Goal: Information Seeking & Learning: Find specific page/section

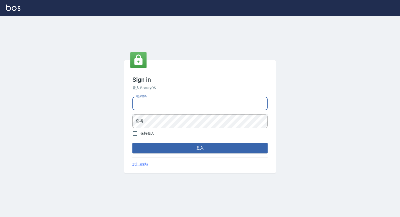
type input "0963199014"
click at [200, 148] on button "登入" at bounding box center [199, 148] width 135 height 11
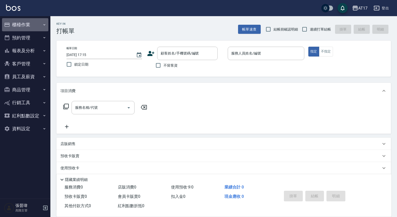
click at [38, 25] on button "櫃檯作業" at bounding box center [25, 24] width 46 height 13
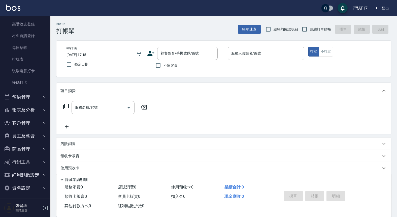
scroll to position [1, 0]
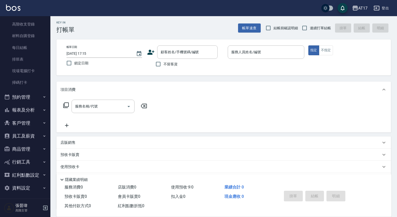
click at [29, 108] on button "報表及分析" at bounding box center [25, 109] width 46 height 13
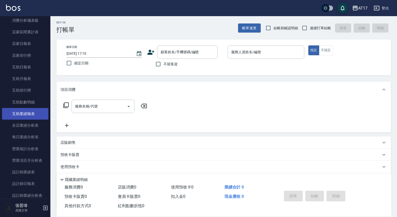
scroll to position [199, 0]
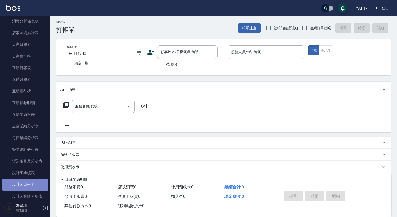
click at [29, 179] on link "設計師日報表" at bounding box center [25, 185] width 46 height 12
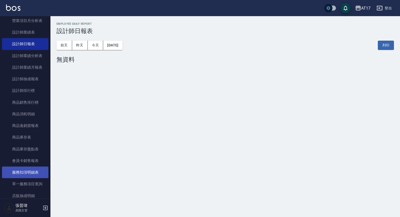
scroll to position [350, 0]
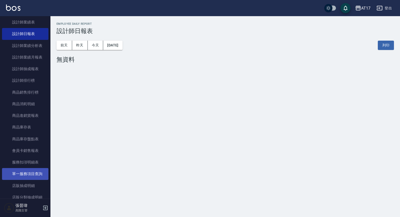
click at [34, 172] on link "單一服務項目查詢" at bounding box center [25, 174] width 46 height 12
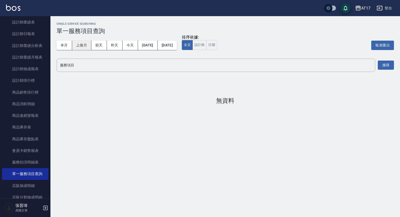
click at [87, 46] on button "上個月" at bounding box center [81, 45] width 19 height 9
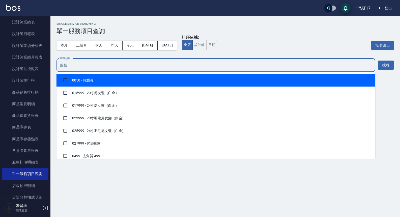
click at [340, 69] on input "服務項目" at bounding box center [216, 65] width 314 height 9
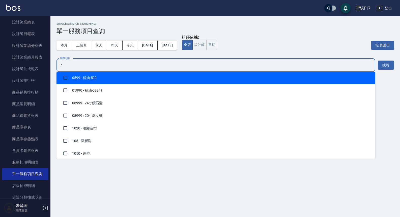
scroll to position [2, 0]
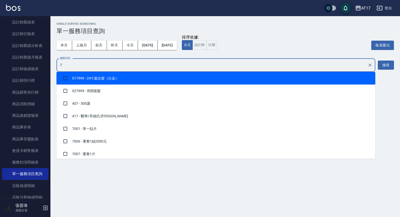
type input "70"
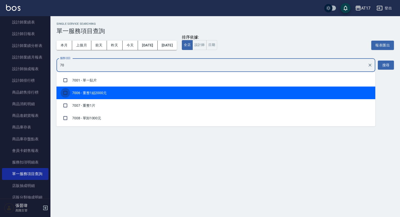
click at [63, 92] on input "checkbox" at bounding box center [66, 93] width 10 height 10
checkbox input "true"
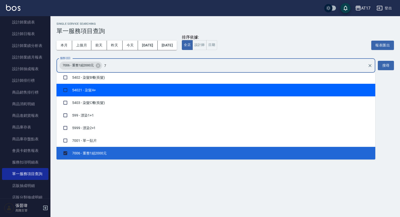
scroll to position [18, 0]
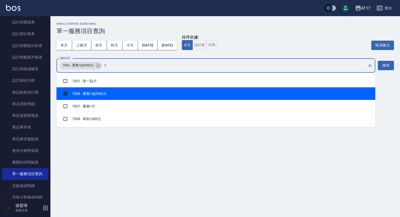
type input "70"
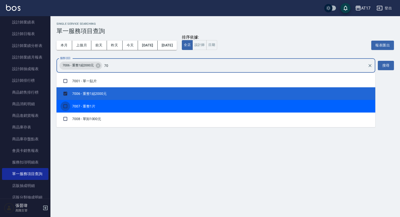
click at [64, 107] on input "checkbox" at bounding box center [66, 106] width 10 height 10
checkbox input "true"
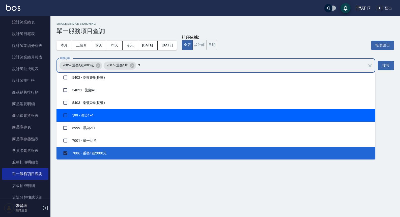
scroll to position [18, 0]
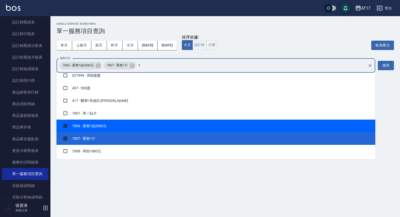
type input "70"
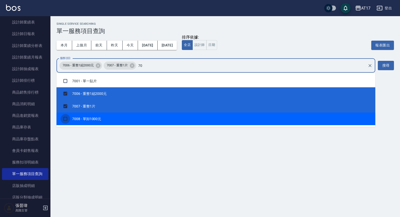
click at [68, 119] on input "checkbox" at bounding box center [66, 119] width 10 height 10
checkbox input "true"
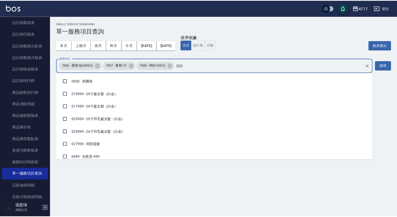
scroll to position [962, 0]
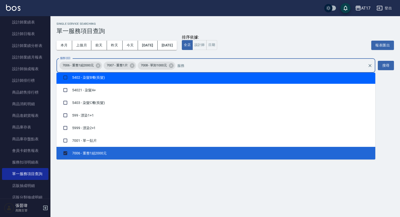
click at [394, 68] on div "Single Service Searching 單一服務項目查詢 本月 上個月 [DATE] [DATE] [DATE] [DATE] [DATE] 排序依…" at bounding box center [224, 63] width 349 height 95
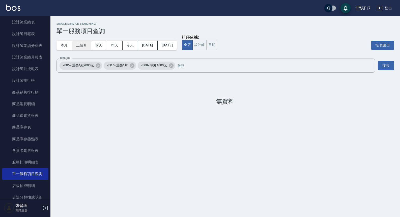
click at [87, 48] on button "上個月" at bounding box center [81, 45] width 19 height 9
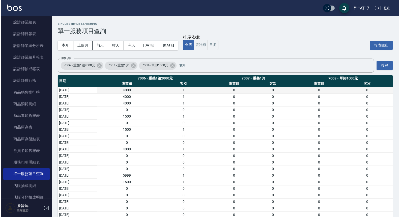
scroll to position [0, 0]
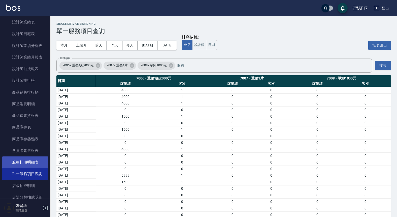
click at [37, 161] on link "服務扣項明細表" at bounding box center [25, 162] width 46 height 12
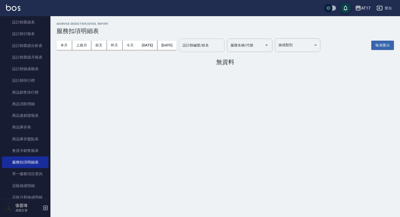
click at [222, 47] on input "設計師編號/姓名" at bounding box center [201, 45] width 41 height 9
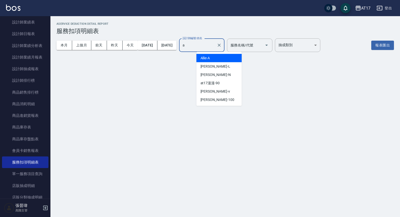
type input "Allie-A"
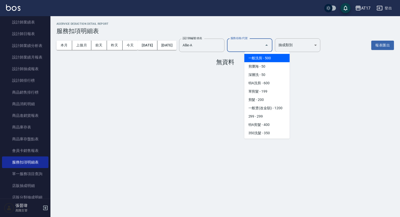
click at [268, 47] on div "服務名稱/代號 服務名稱/代號" at bounding box center [249, 45] width 45 height 13
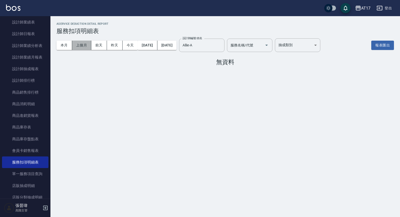
click at [79, 46] on button "上個月" at bounding box center [81, 45] width 19 height 9
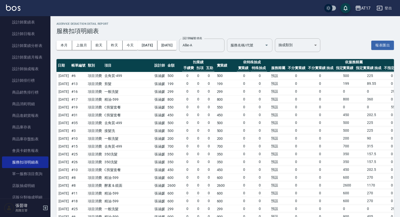
click at [262, 49] on input "服務名稱/代號" at bounding box center [245, 45] width 33 height 9
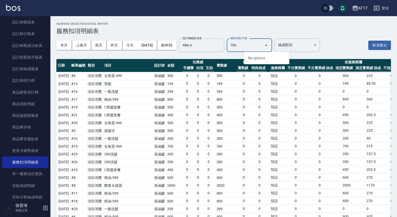
type input "7006"
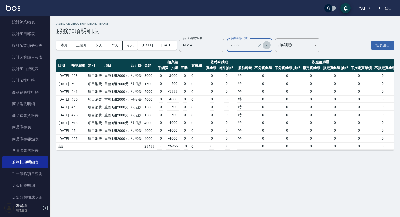
click at [270, 46] on icon "Open" at bounding box center [267, 45] width 6 height 6
click at [256, 44] on input "7006" at bounding box center [242, 45] width 27 height 9
click at [256, 47] on input "7006" at bounding box center [242, 45] width 27 height 9
click at [270, 45] on icon "Close" at bounding box center [267, 45] width 6 height 6
click at [270, 45] on icon "Open" at bounding box center [267, 45] width 6 height 6
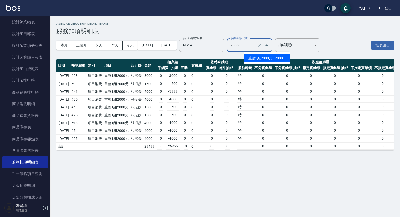
click at [256, 45] on input "7006" at bounding box center [242, 45] width 27 height 9
click at [271, 45] on button "Close" at bounding box center [266, 45] width 8 height 8
click at [262, 44] on icon "Clear" at bounding box center [259, 45] width 5 height 5
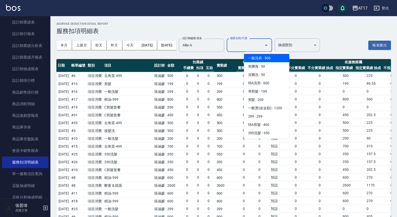
click at [262, 45] on input "服務名稱/代號" at bounding box center [245, 45] width 33 height 9
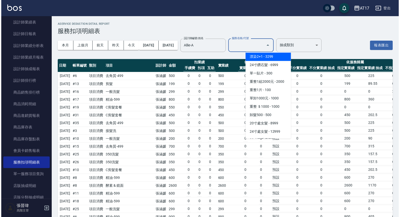
scroll to position [553, 0]
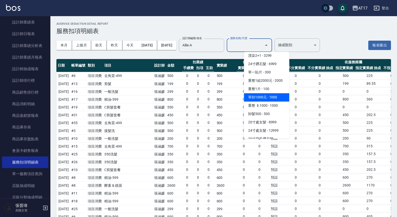
click at [274, 102] on span "單卸1000元 - 1000" at bounding box center [266, 97] width 45 height 8
type input "單卸1000元(7008)"
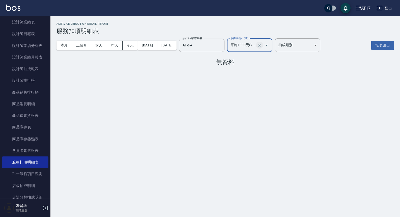
click at [262, 46] on icon "Clear" at bounding box center [259, 45] width 5 height 5
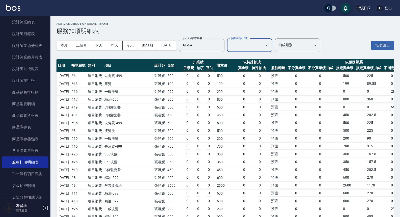
click at [262, 45] on input "服務名稱/代號" at bounding box center [245, 45] width 33 height 9
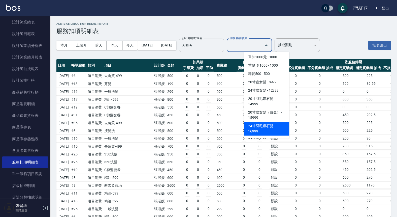
scroll to position [593, 0]
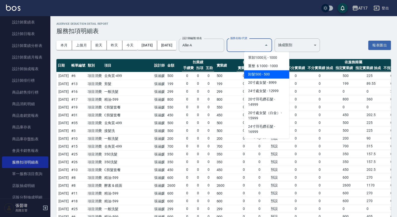
click at [278, 79] on span "卸髮500 - 500" at bounding box center [266, 74] width 45 height 8
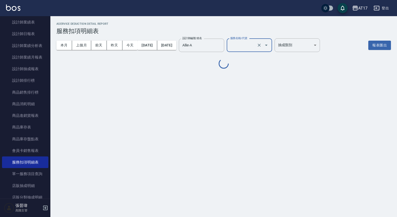
type input "卸髮500(8013)"
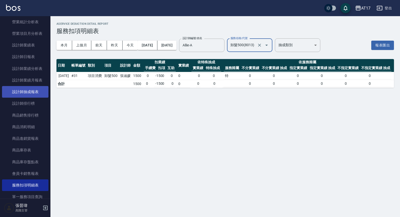
scroll to position [324, 0]
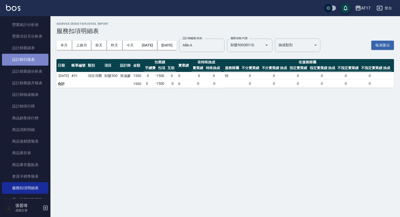
click at [35, 59] on link "設計師日報表" at bounding box center [25, 60] width 46 height 12
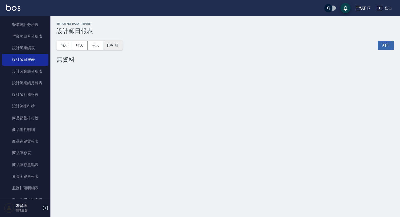
scroll to position [0, 0]
click at [122, 48] on button "[DATE]" at bounding box center [112, 45] width 19 height 9
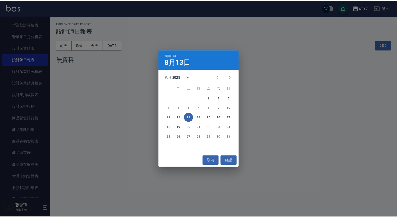
scroll to position [0, 0]
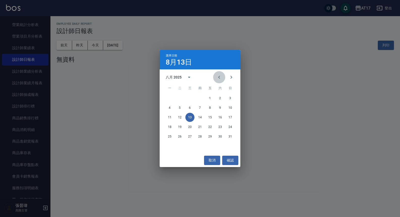
click at [225, 78] on button "Previous month" at bounding box center [219, 77] width 12 height 12
click at [199, 140] on button "31" at bounding box center [199, 136] width 9 height 9
